Goal: Check status: Check status

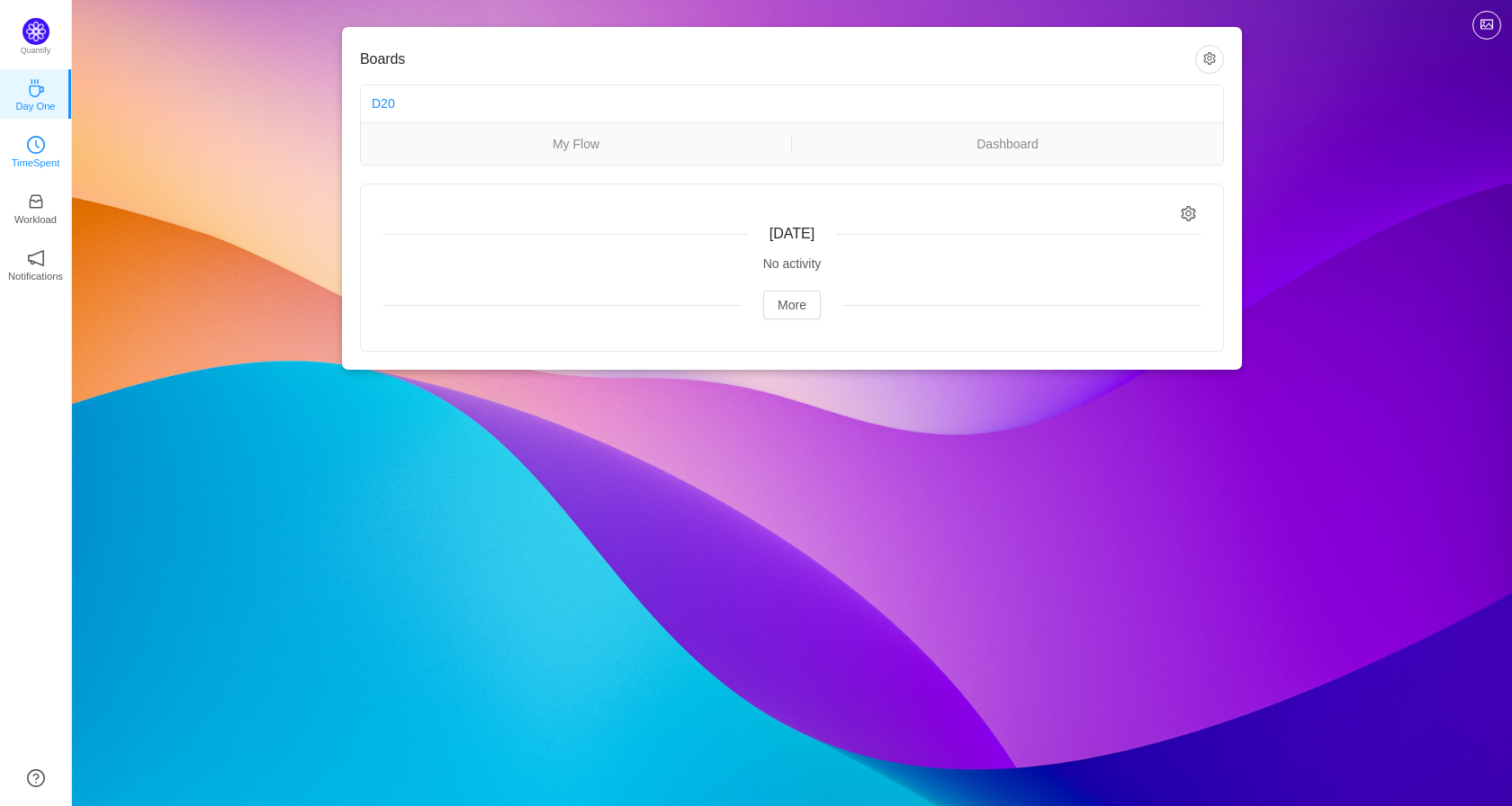
click at [45, 152] on link "TimeSpent" at bounding box center [36, 150] width 18 height 18
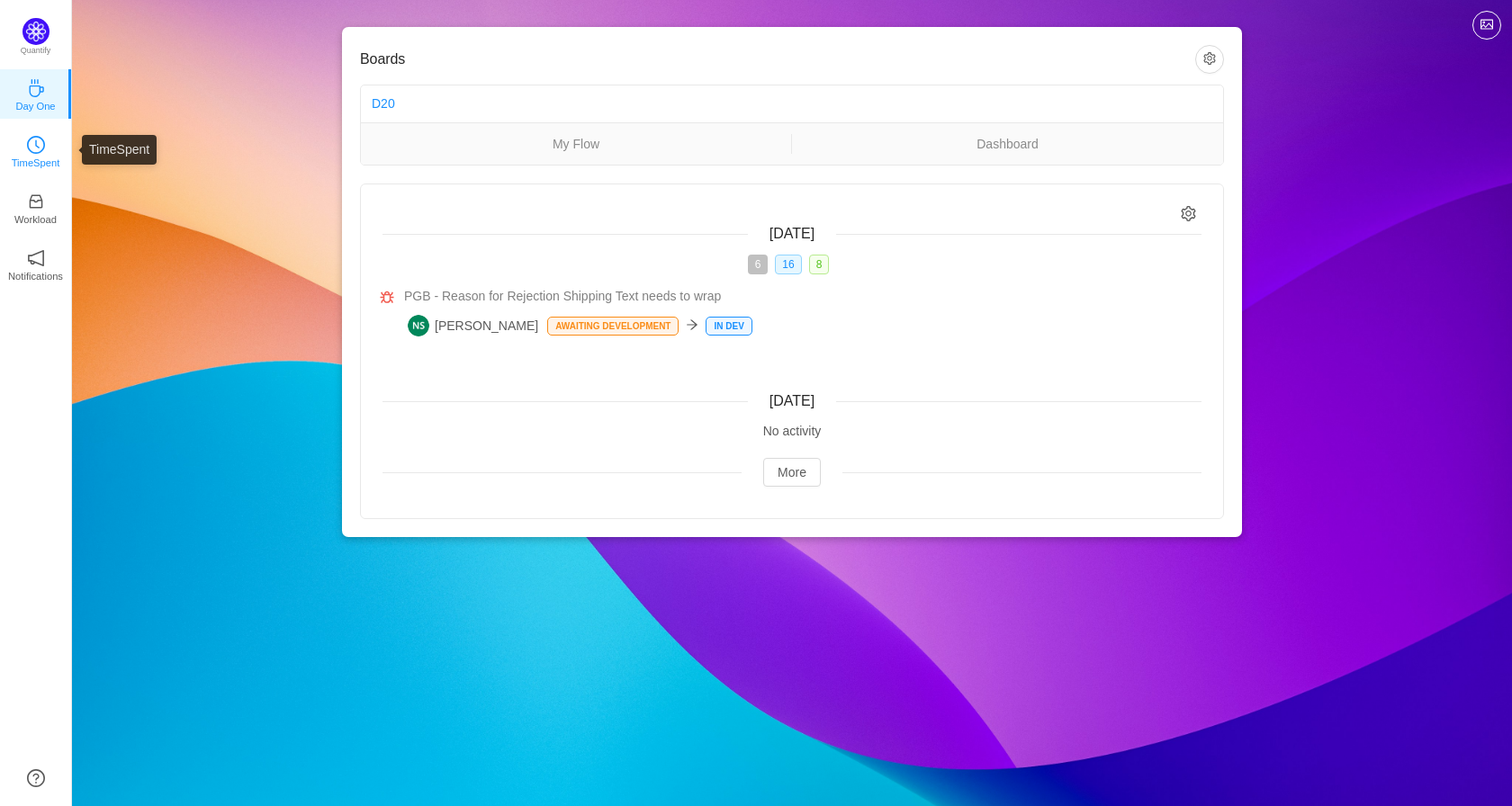
click at [51, 157] on p "TimeSpent" at bounding box center [36, 163] width 49 height 17
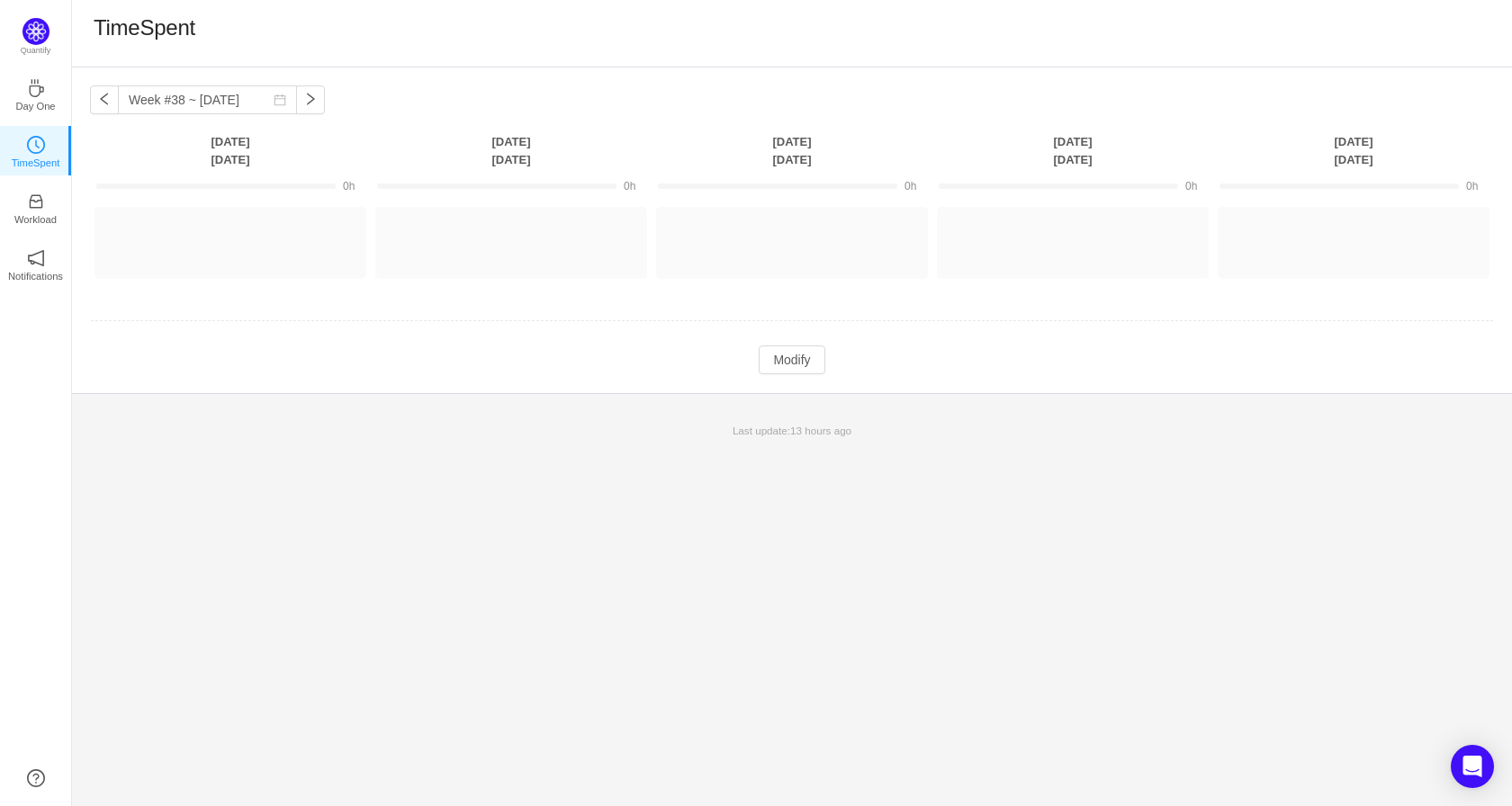
click at [795, 530] on div "Week #38 ~ [DATE] You have reached free plan limit. Upgrade [DATE] [DATE] [DATE…" at bounding box center [791, 437] width 1440 height 739
click at [329, 574] on div "Week #38 ~ [DATE] You have reached free plan limit. Upgrade [DATE] [DATE] [DATE…" at bounding box center [791, 437] width 1440 height 739
